Goal: Find specific page/section: Find specific page/section

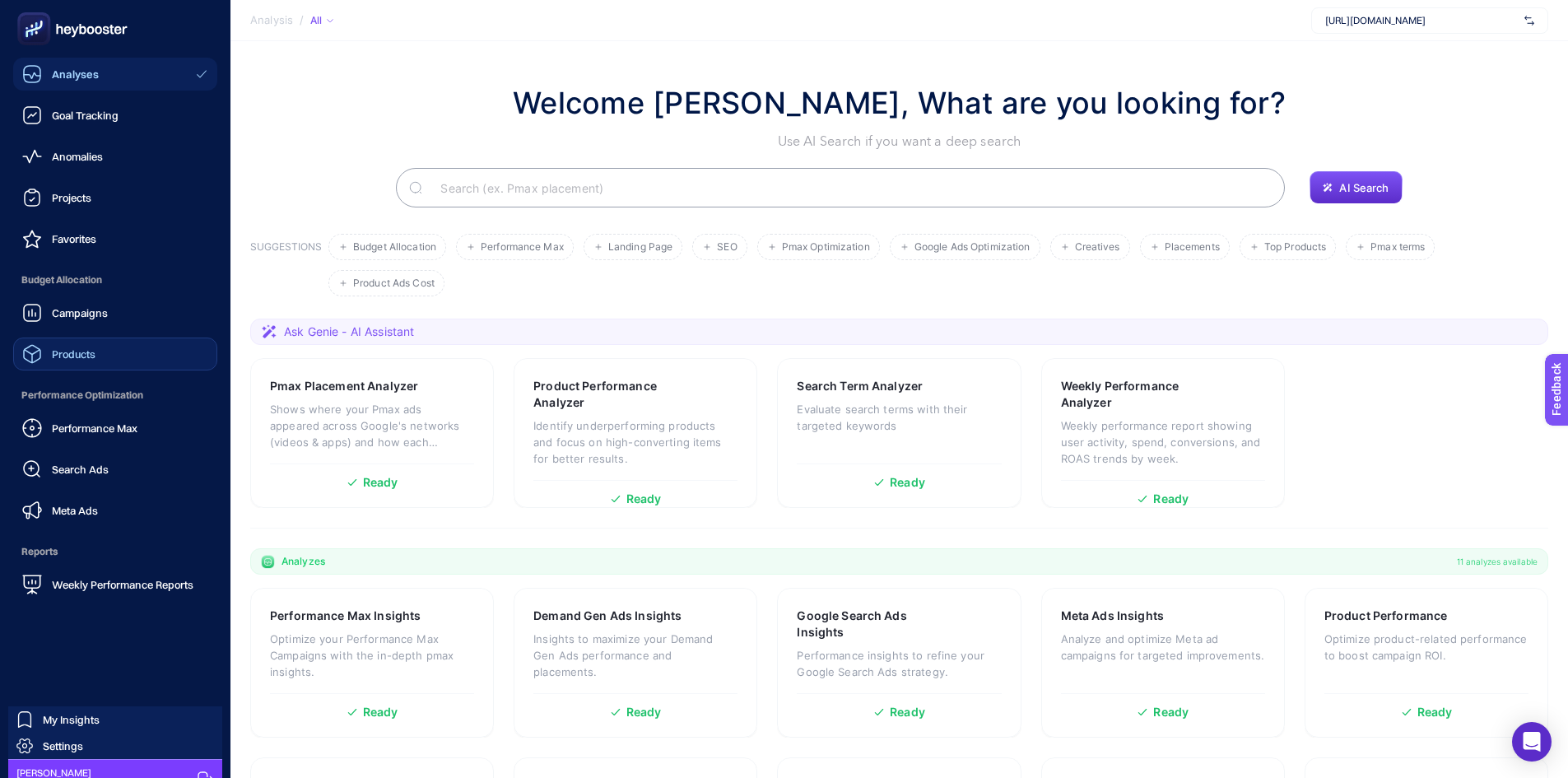
click at [103, 363] on link "Products" at bounding box center [115, 354] width 204 height 33
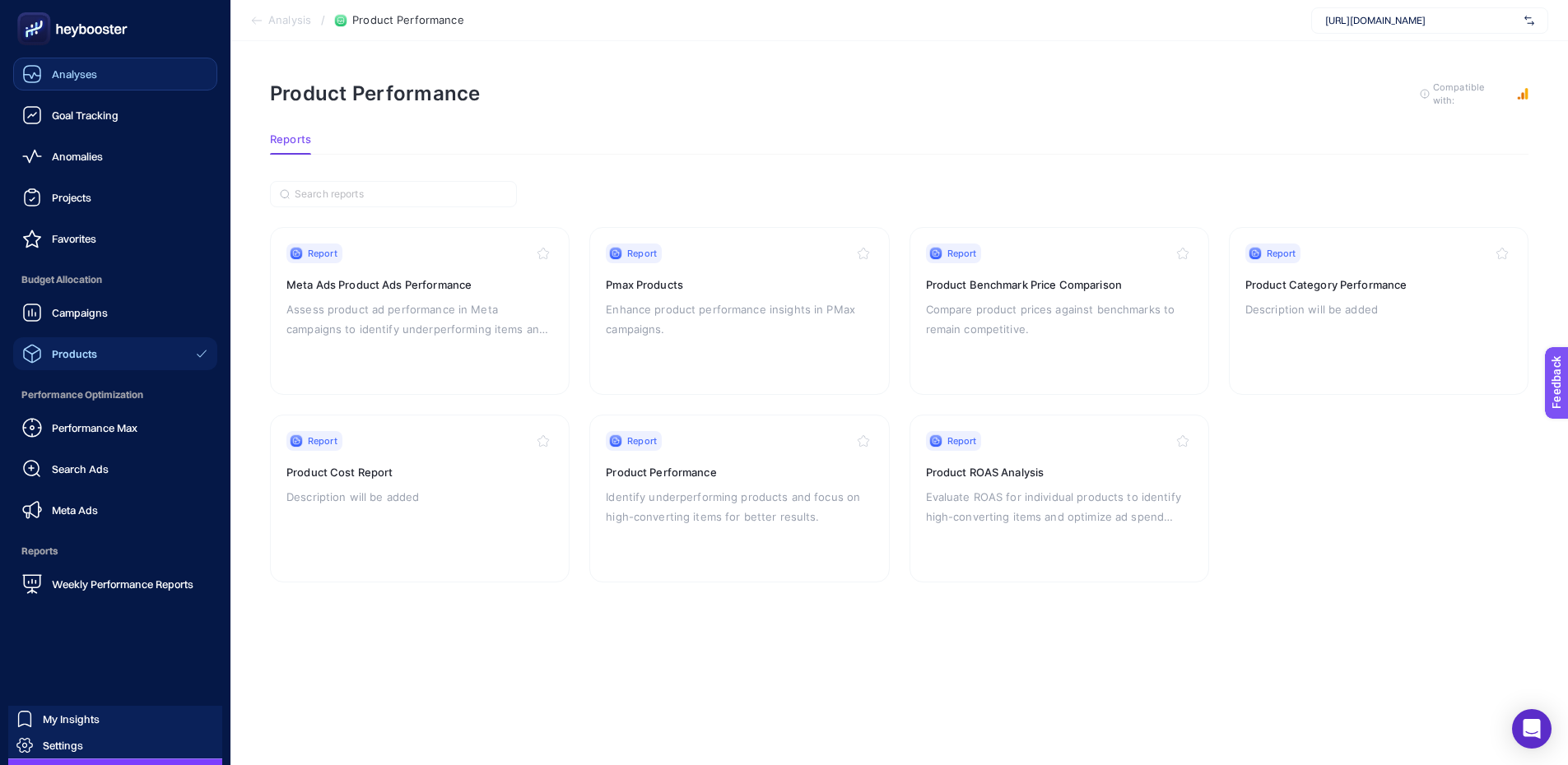
click at [150, 78] on link "Analyses" at bounding box center [115, 74] width 204 height 33
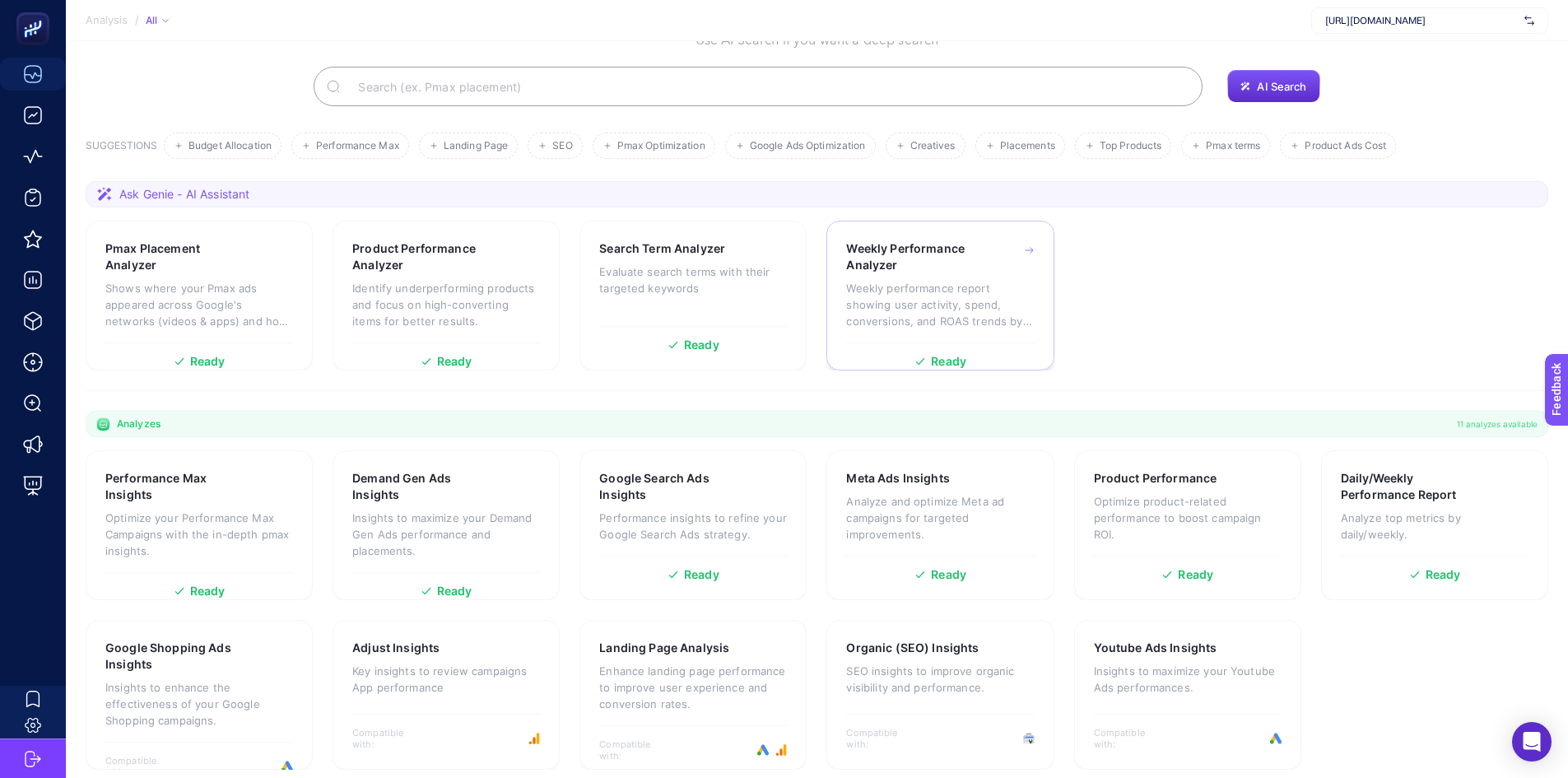
scroll to position [113, 0]
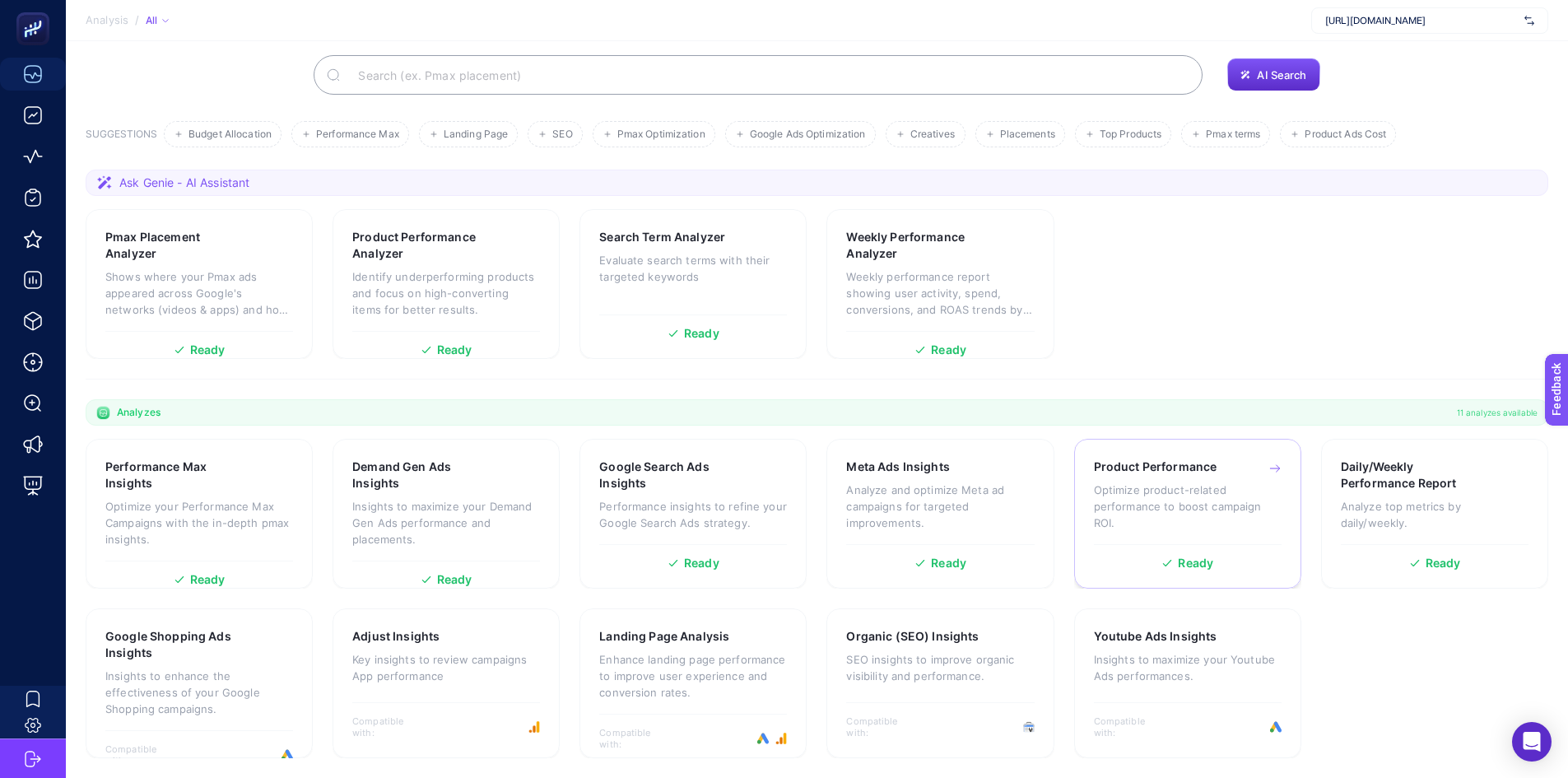
click at [1187, 480] on div "Product Performance Optimize product-related performance to boost campaign ROI." at bounding box center [1187, 500] width 188 height 85
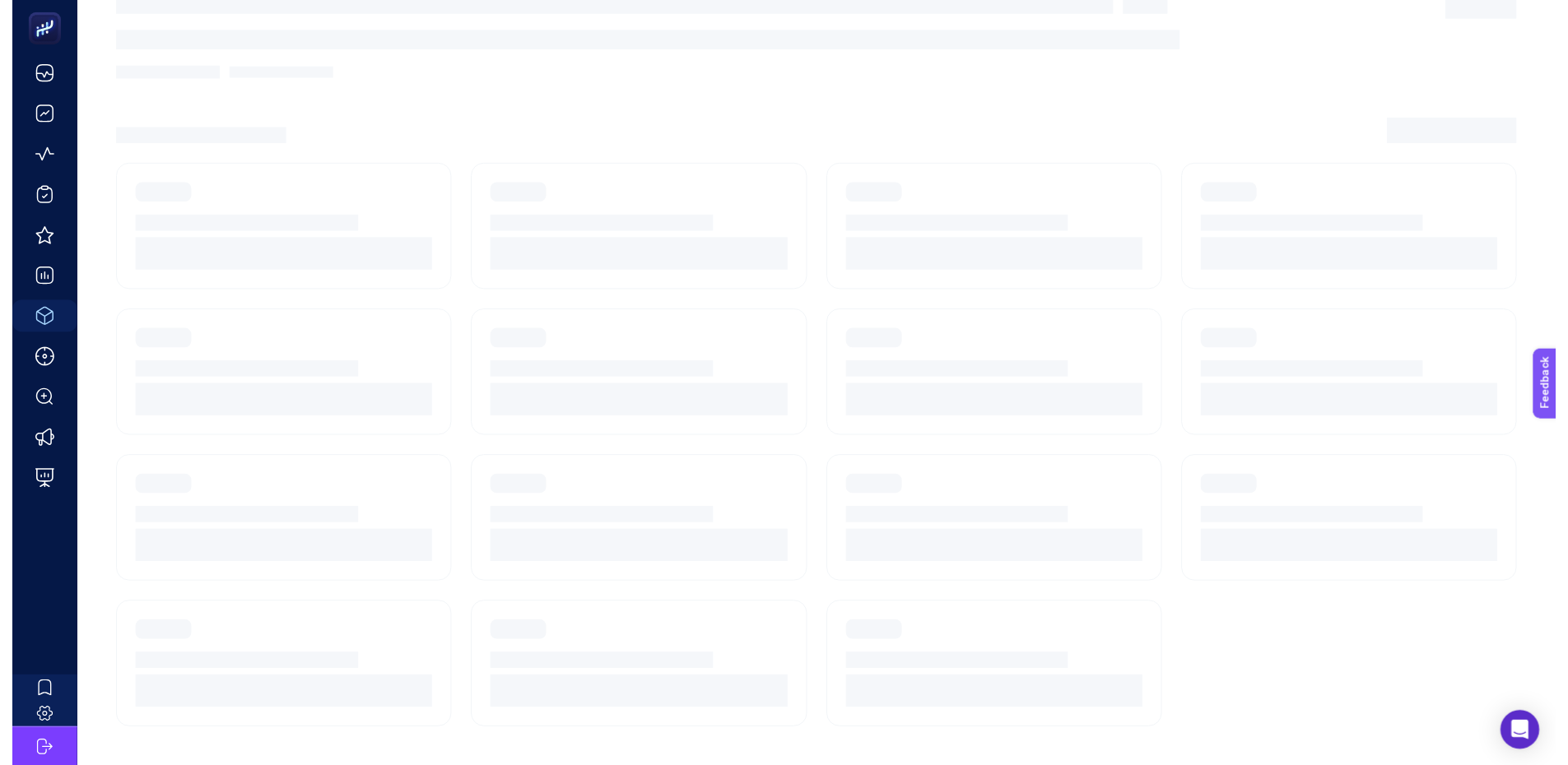
scroll to position [12, 0]
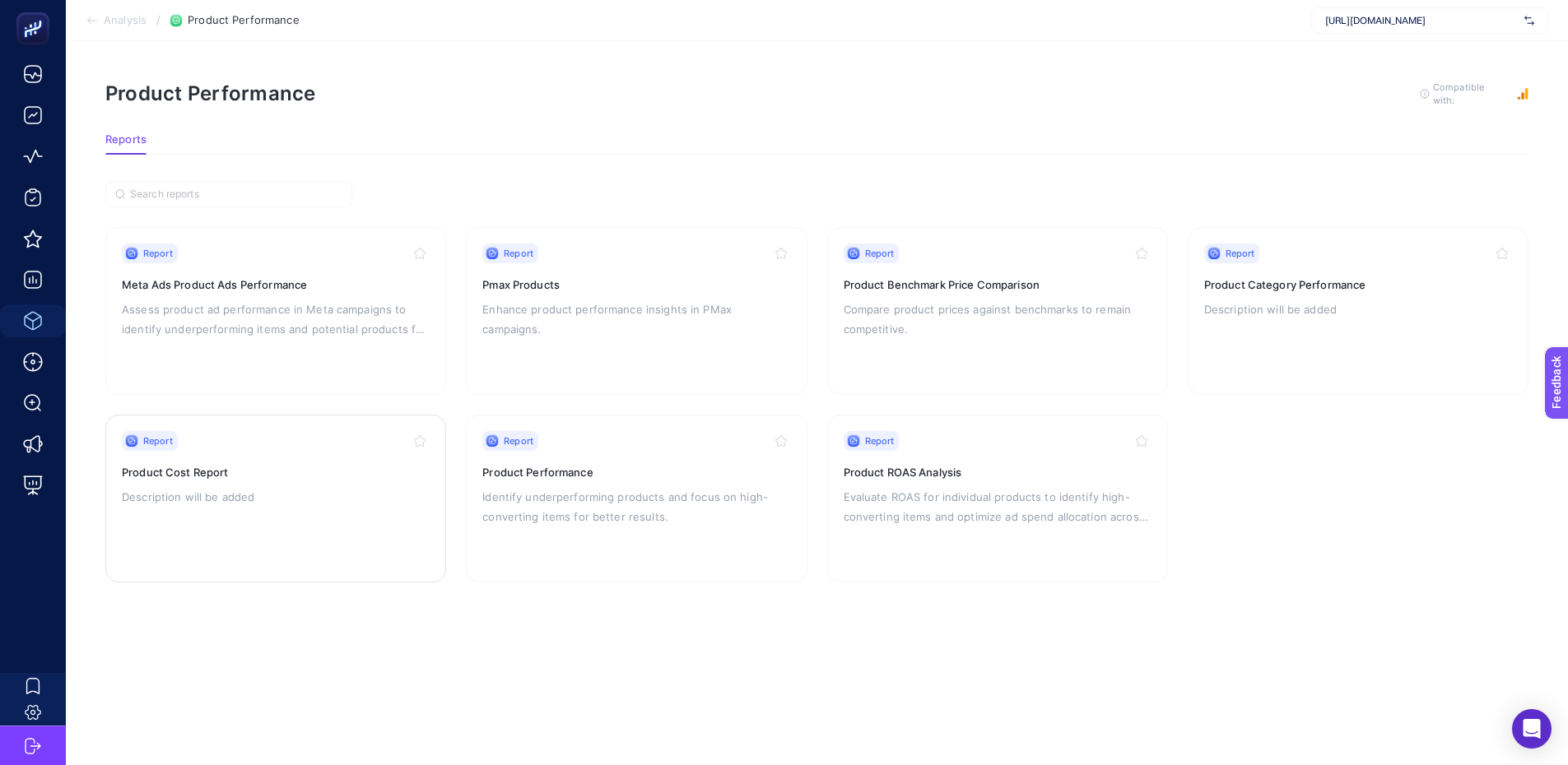
click at [374, 464] on h3 "Product Cost Report" at bounding box center [276, 471] width 308 height 16
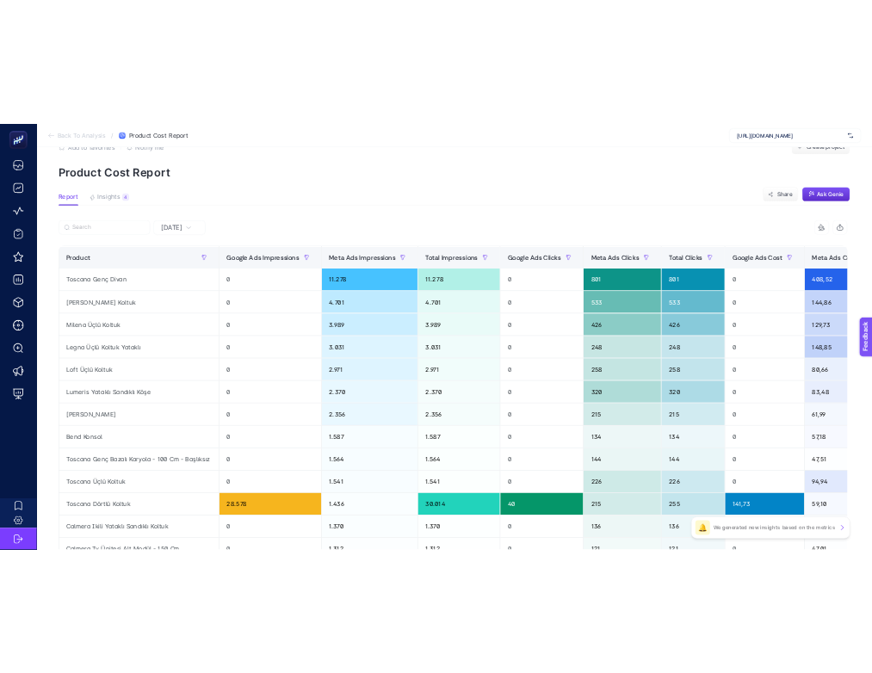
scroll to position [86, 0]
